Goal: Task Accomplishment & Management: Complete application form

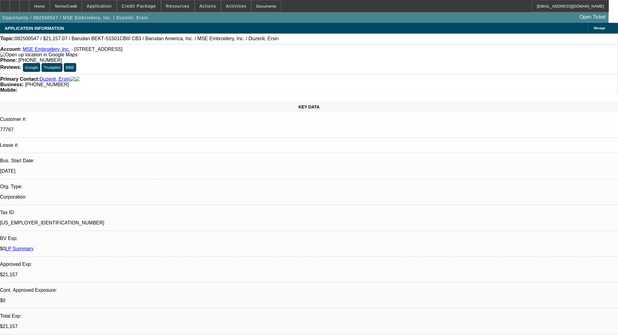
select select "0"
select select "2"
select select "0"
select select "6"
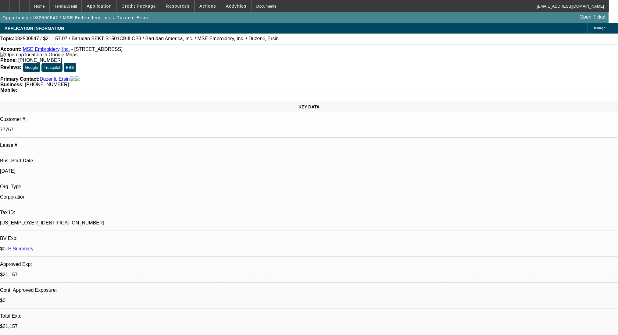
select select "0"
select select "2"
select select "0"
select select "6"
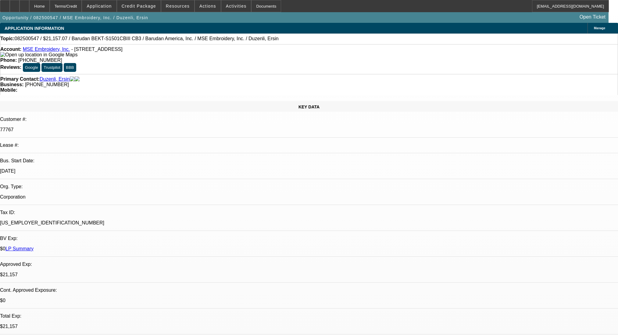
select select "0"
select select "2"
select select "0"
select select "6"
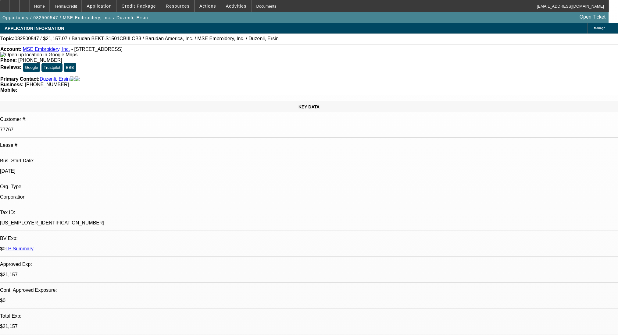
select select "0"
select select "2"
select select "0.1"
select select "4"
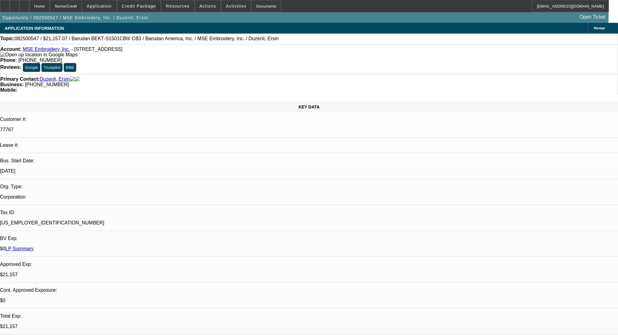
scroll to position [900, 0]
